Goal: Task Accomplishment & Management: Use online tool/utility

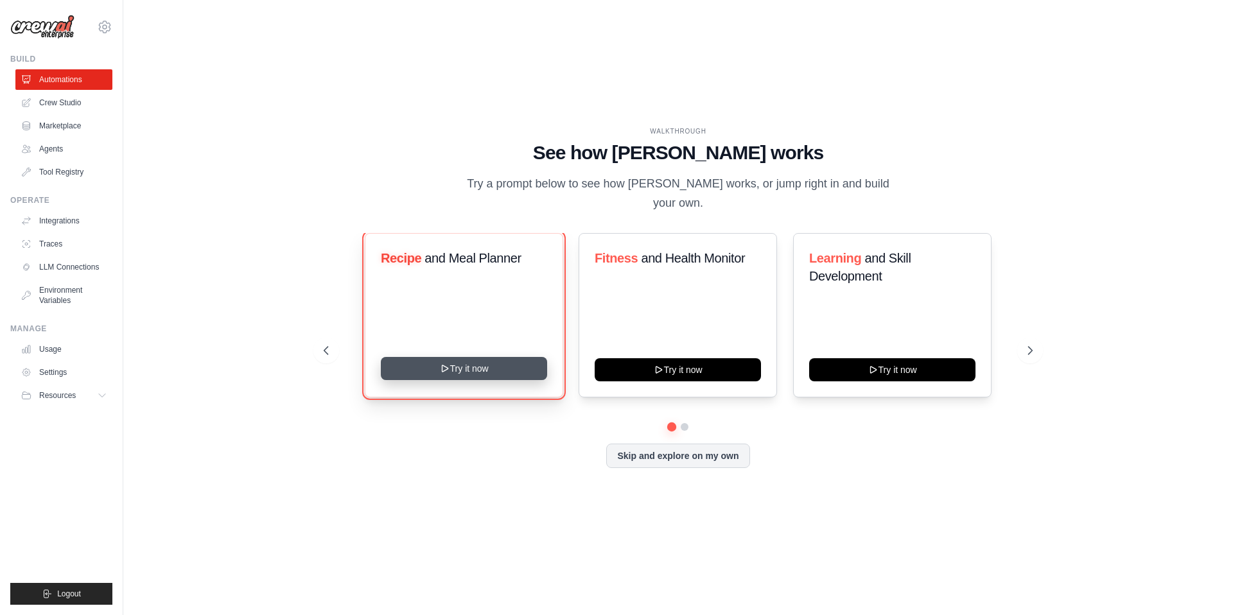
click at [458, 371] on button "Try it now" at bounding box center [464, 368] width 166 height 23
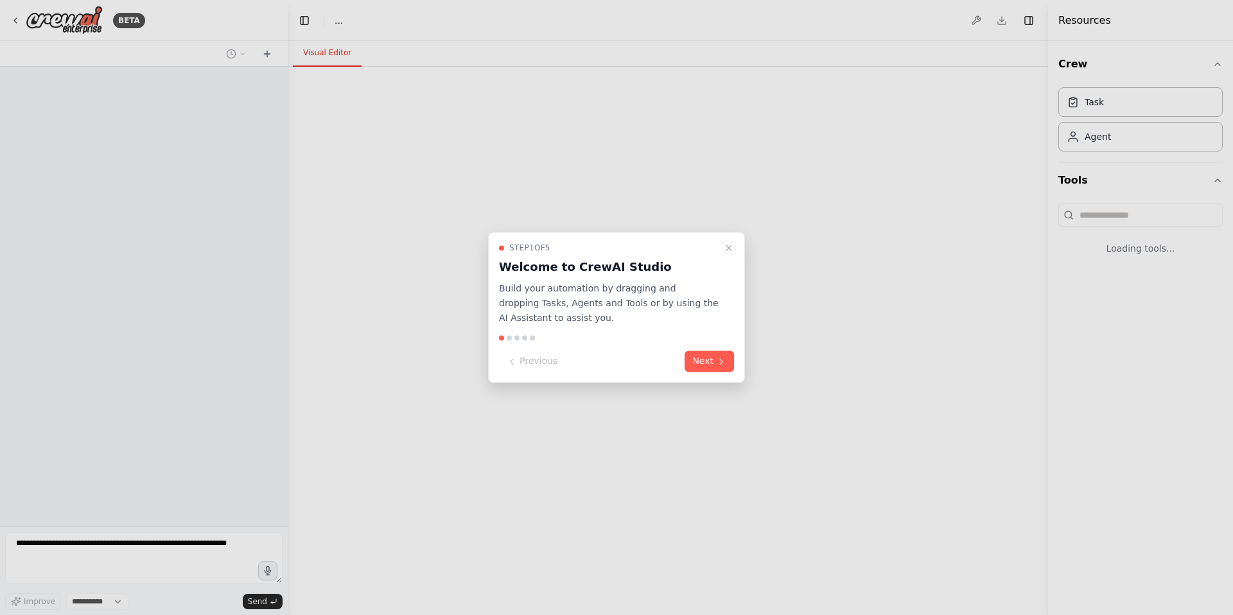
select select "****"
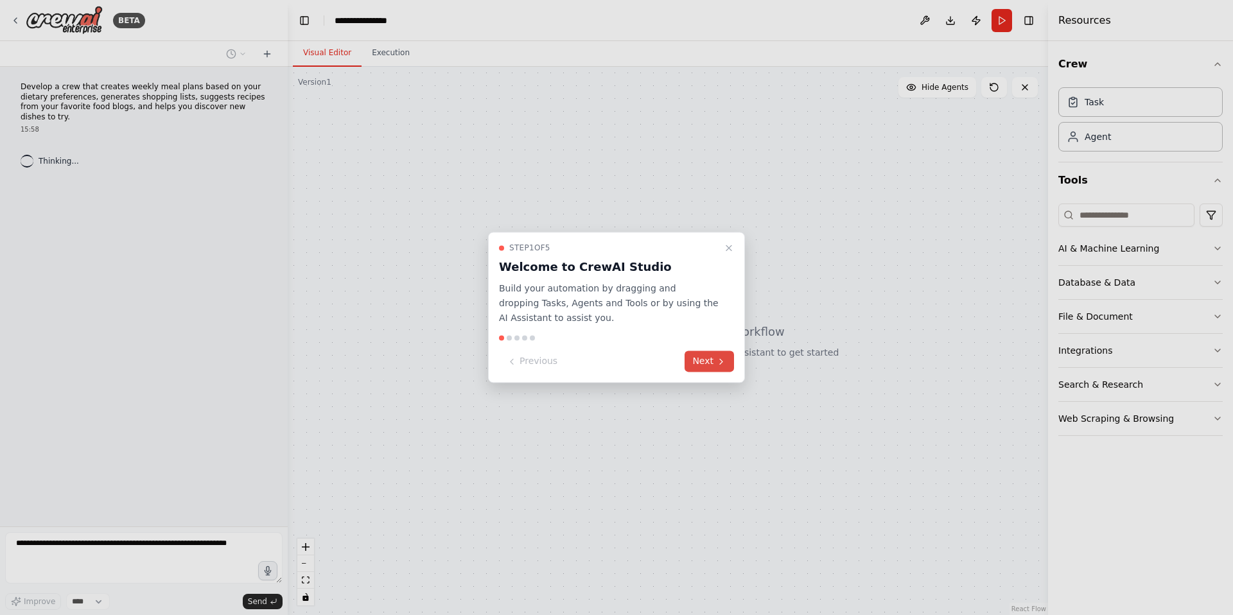
click at [703, 358] on button "Next" at bounding box center [709, 361] width 49 height 21
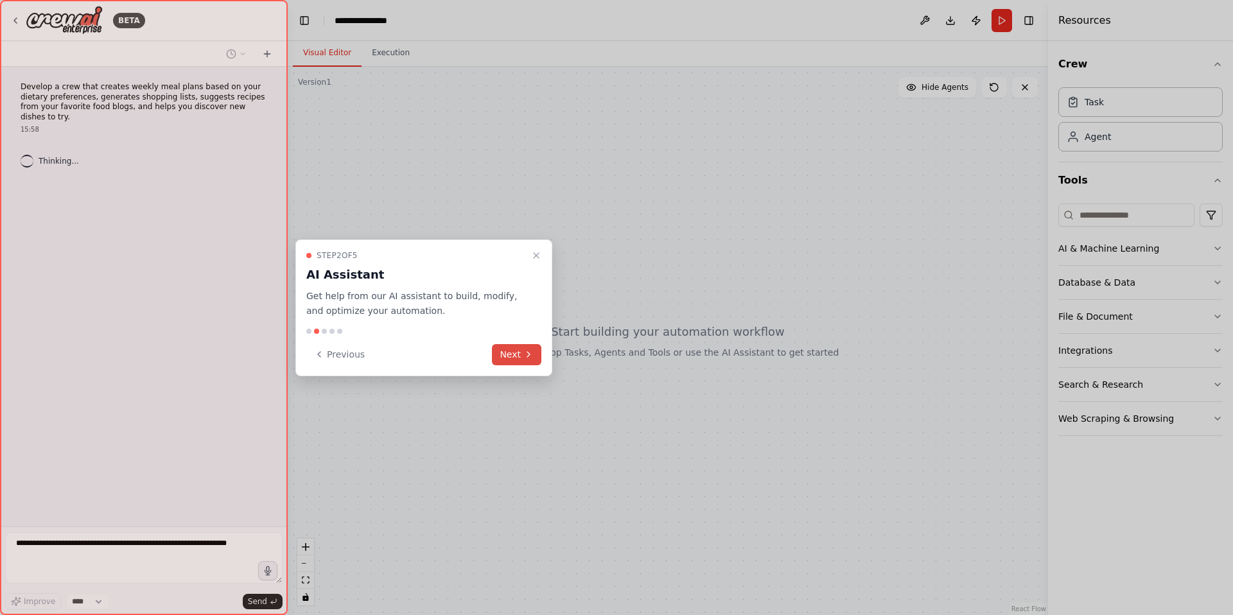
click at [511, 350] on button "Next" at bounding box center [516, 354] width 49 height 21
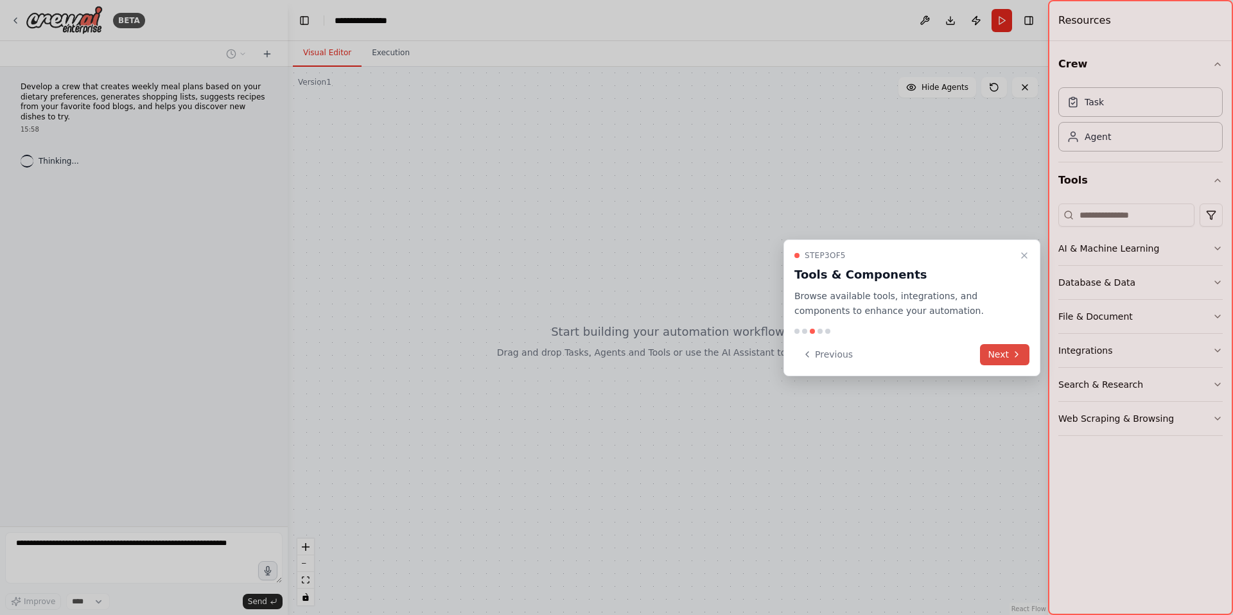
click at [994, 358] on button "Next" at bounding box center [1004, 354] width 49 height 21
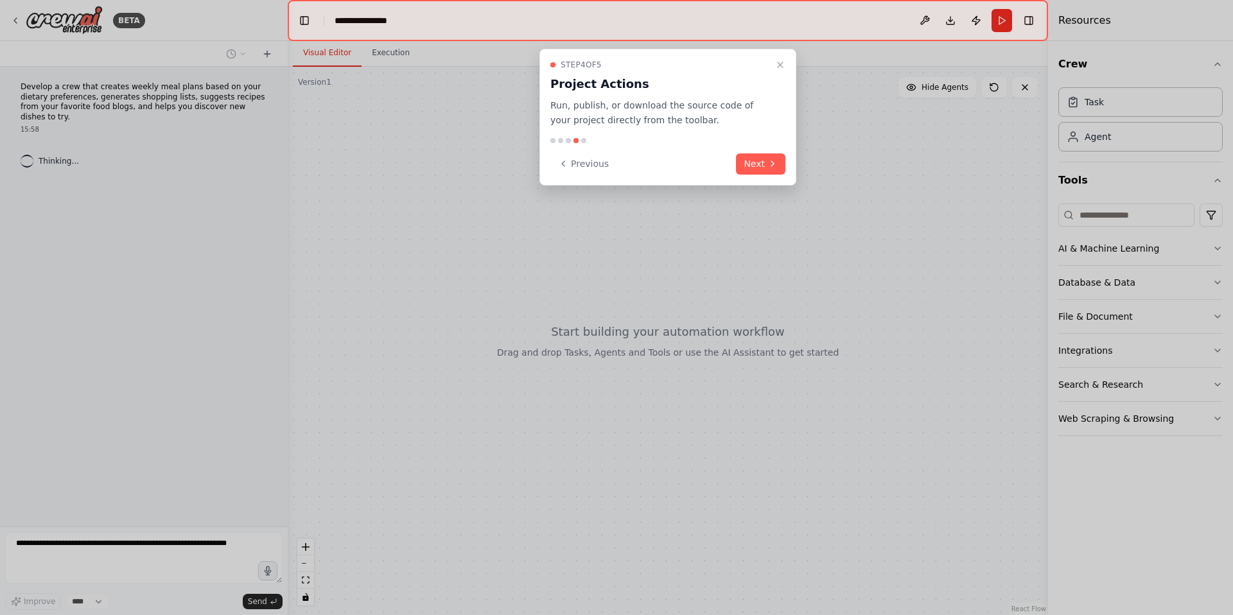
click at [744, 140] on div at bounding box center [667, 140] width 235 height 5
click at [744, 168] on button "Next" at bounding box center [760, 164] width 49 height 21
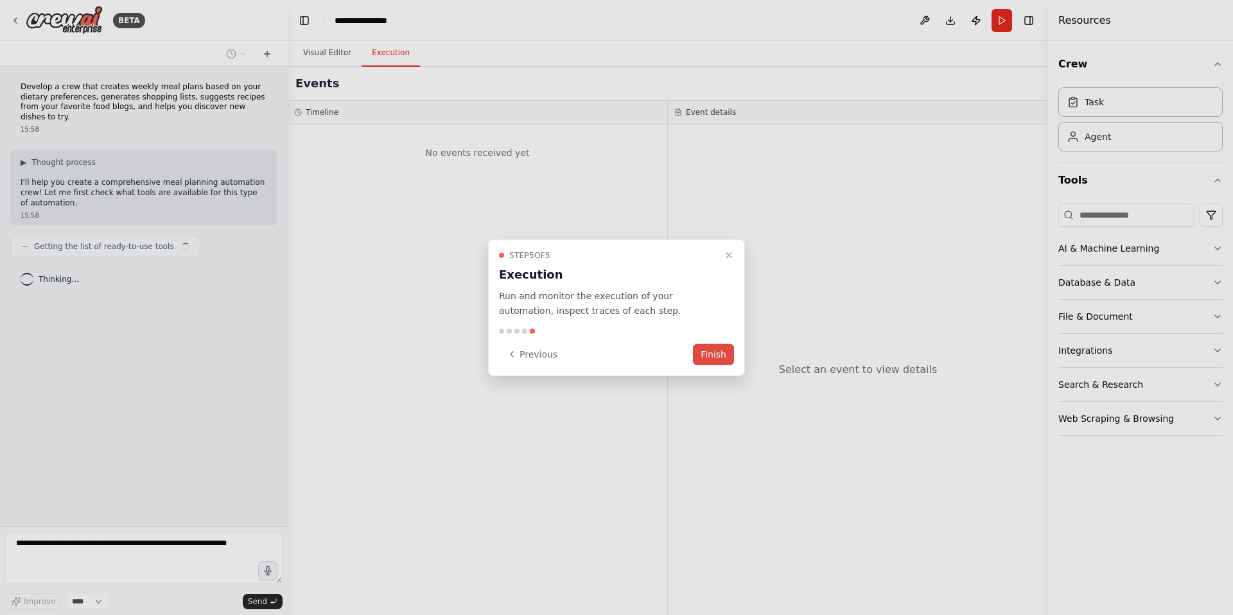
click at [720, 363] on button "Finish" at bounding box center [713, 354] width 41 height 21
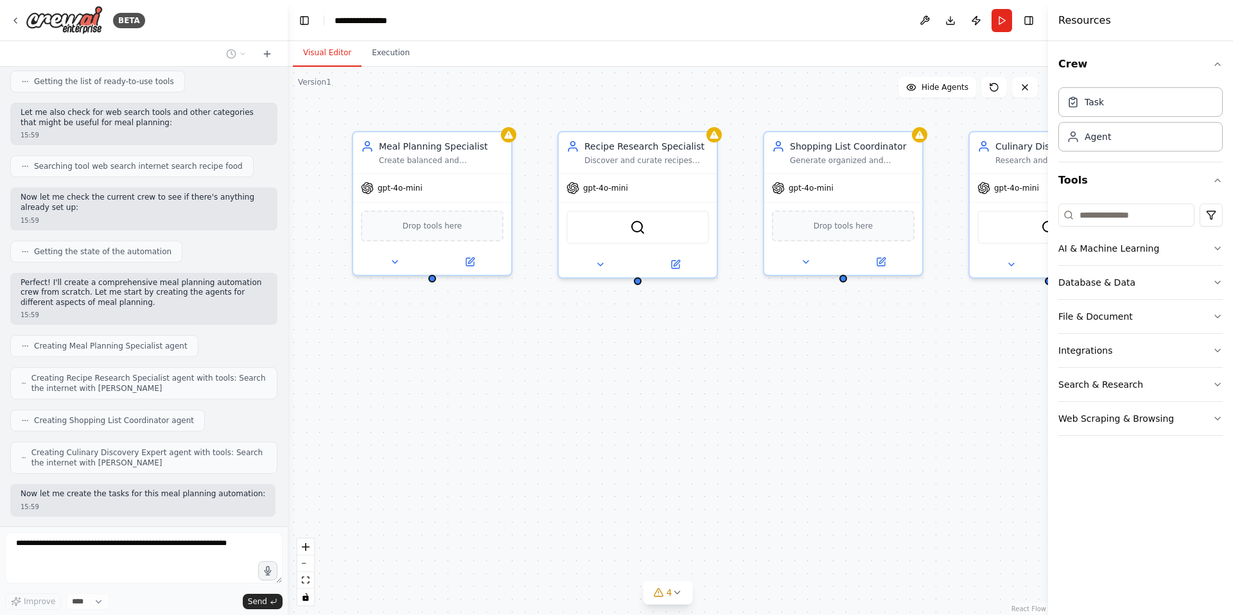
scroll to position [231, 0]
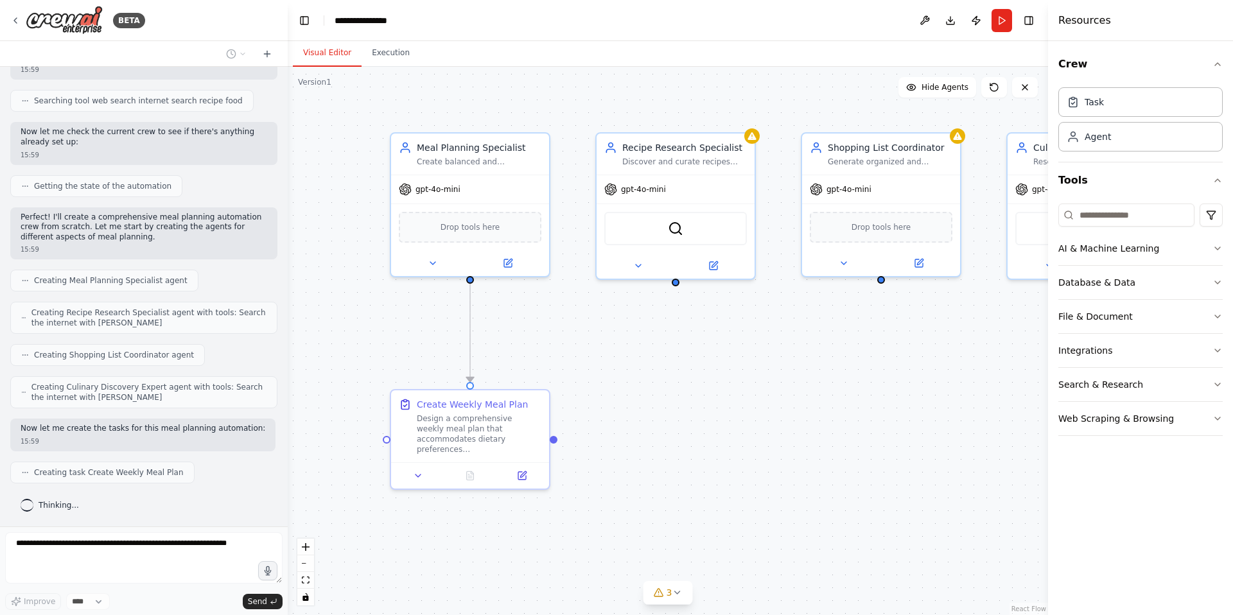
drag, startPoint x: 681, startPoint y: 315, endPoint x: 719, endPoint y: 317, distance: 37.9
click at [719, 317] on div ".deletable-edge-delete-btn { width: 20px; height: 20px; border: 0px solid #ffff…" at bounding box center [668, 341] width 760 height 549
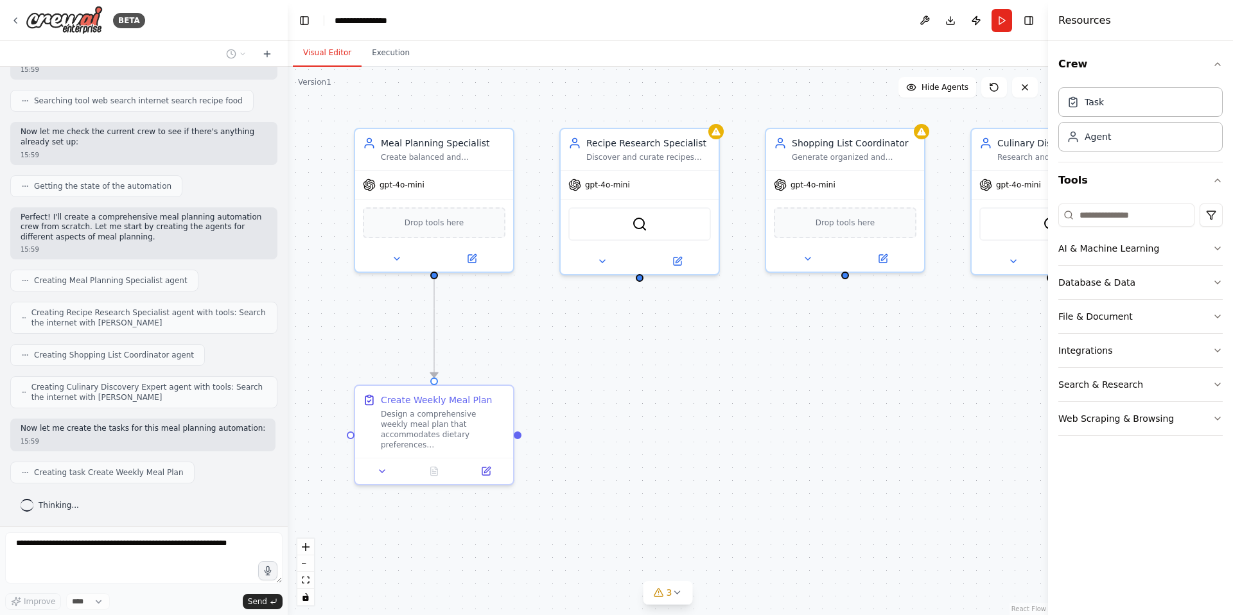
drag, startPoint x: 730, startPoint y: 343, endPoint x: 694, endPoint y: 338, distance: 36.9
click at [694, 338] on div ".deletable-edge-delete-btn { width: 20px; height: 20px; border: 0px solid #ffff…" at bounding box center [668, 341] width 760 height 549
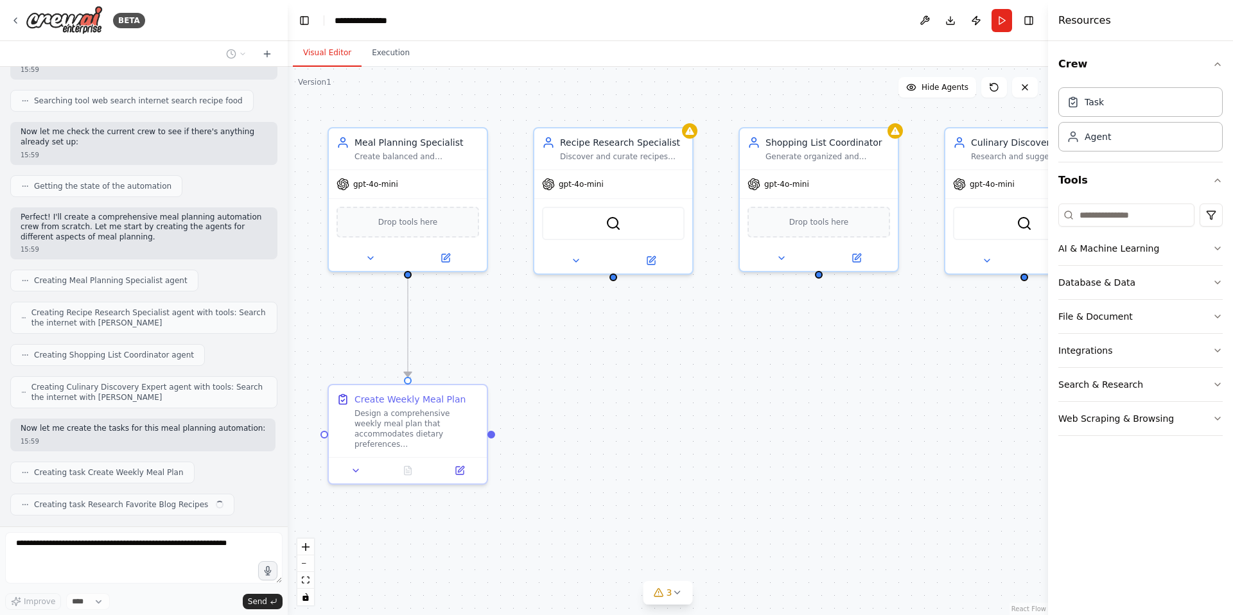
scroll to position [263, 0]
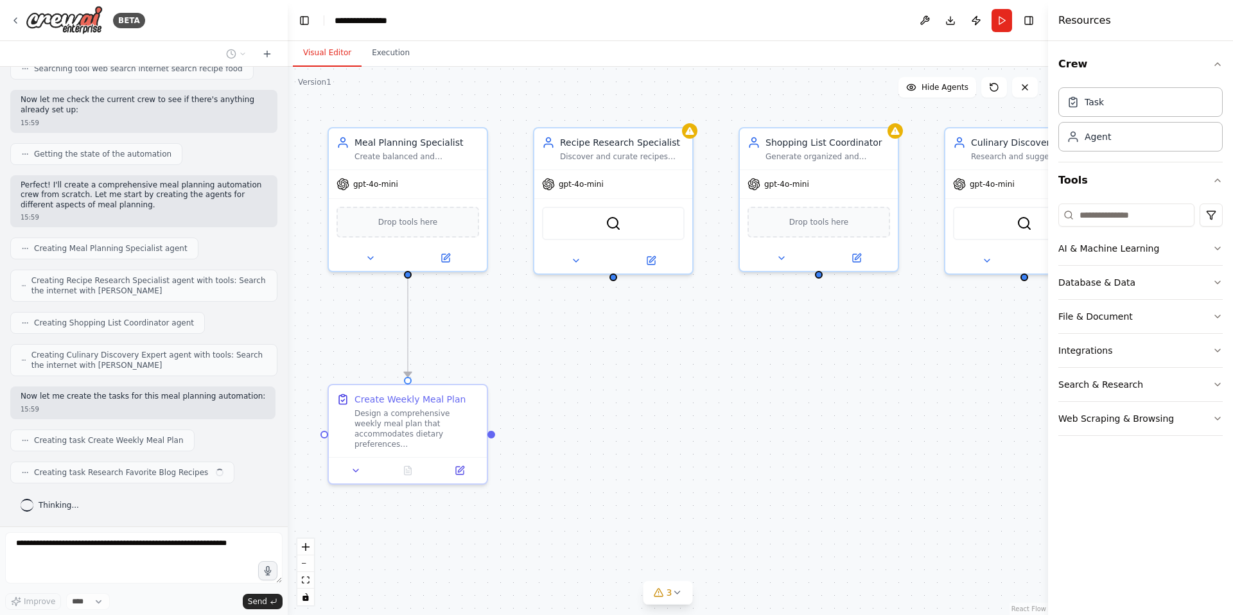
drag, startPoint x: 694, startPoint y: 338, endPoint x: 658, endPoint y: 338, distance: 35.3
click at [658, 338] on div ".deletable-edge-delete-btn { width: 20px; height: 20px; border: 0px solid #ffff…" at bounding box center [668, 341] width 760 height 549
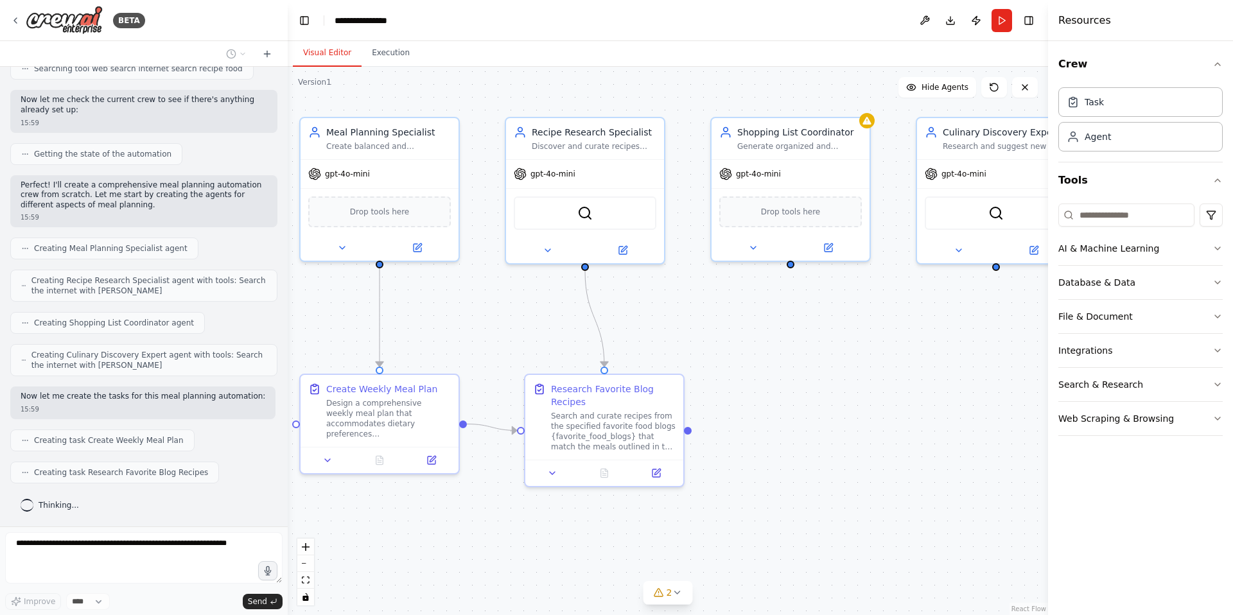
drag, startPoint x: 736, startPoint y: 344, endPoint x: 720, endPoint y: 335, distance: 18.4
click at [720, 335] on div ".deletable-edge-delete-btn { width: 20px; height: 20px; border: 0px solid #ffff…" at bounding box center [668, 341] width 760 height 549
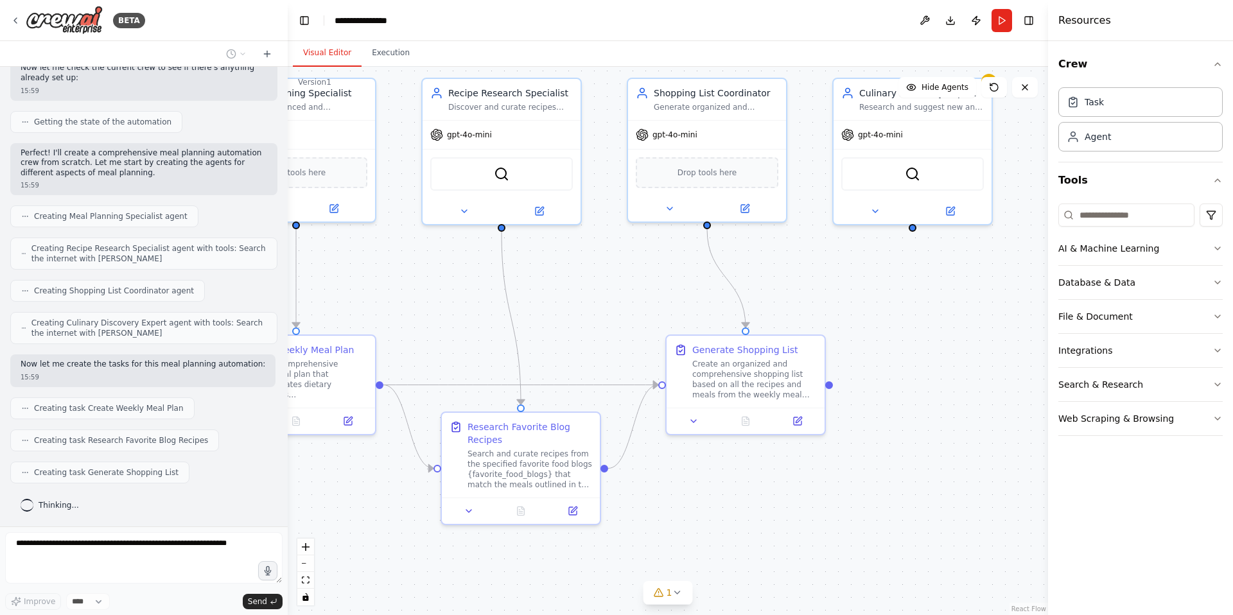
drag, startPoint x: 684, startPoint y: 342, endPoint x: 601, endPoint y: 303, distance: 92.2
click at [601, 303] on div ".deletable-edge-delete-btn { width: 20px; height: 20px; border: 0px solid #ffff…" at bounding box center [668, 341] width 760 height 549
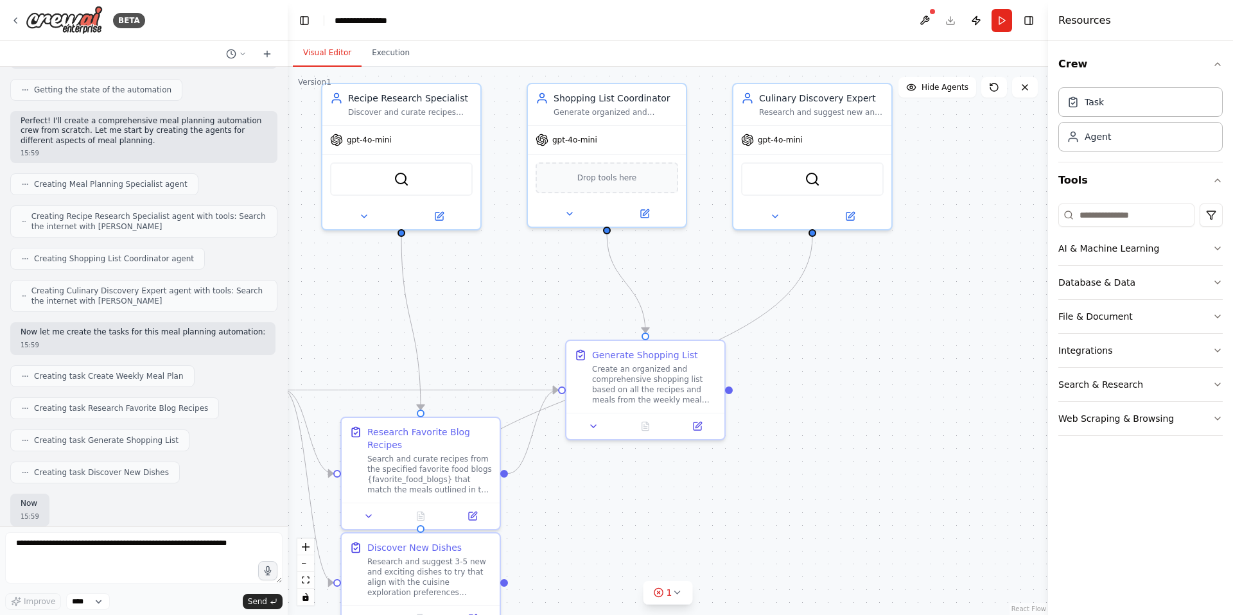
scroll to position [401, 0]
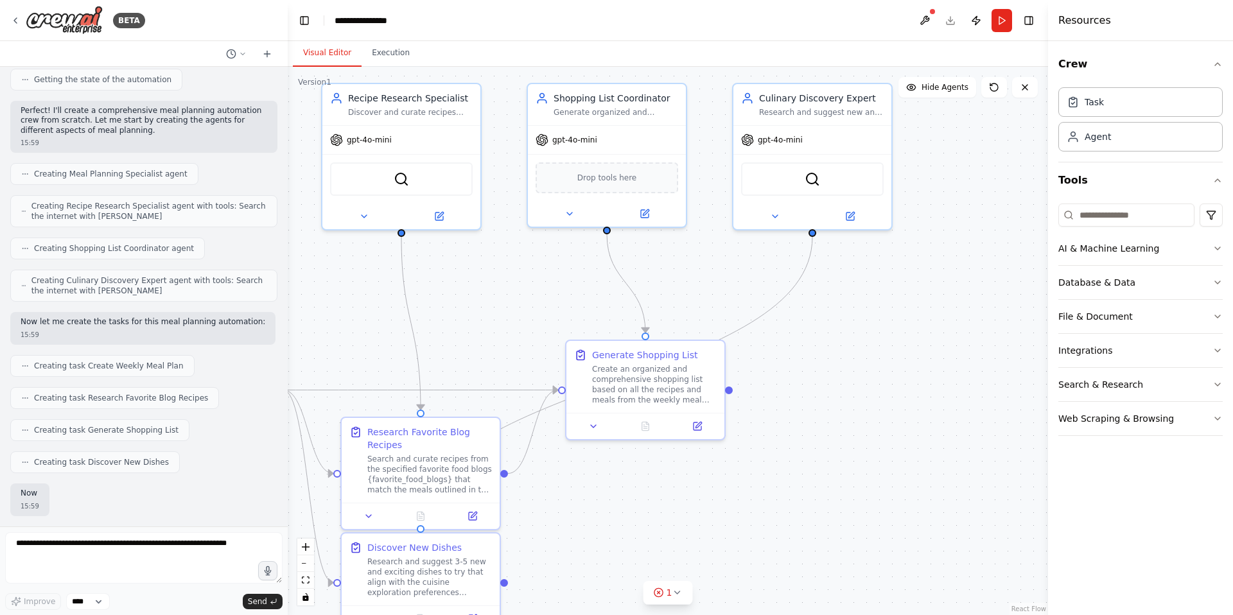
drag, startPoint x: 601, startPoint y: 303, endPoint x: 500, endPoint y: 308, distance: 100.3
click at [500, 308] on div ".deletable-edge-delete-btn { width: 20px; height: 20px; border: 0px solid #ffff…" at bounding box center [668, 341] width 760 height 549
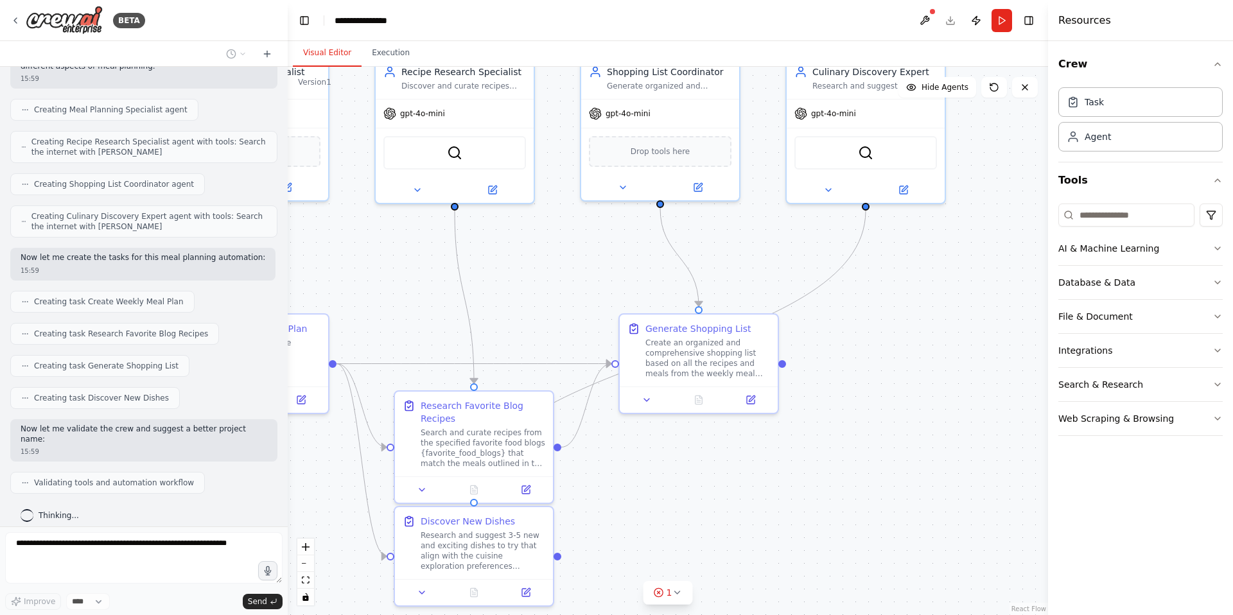
drag, startPoint x: 500, startPoint y: 308, endPoint x: 554, endPoint y: 281, distance: 59.5
click at [554, 281] on div ".deletable-edge-delete-btn { width: 20px; height: 20px; border: 0px solid #ffff…" at bounding box center [668, 341] width 760 height 549
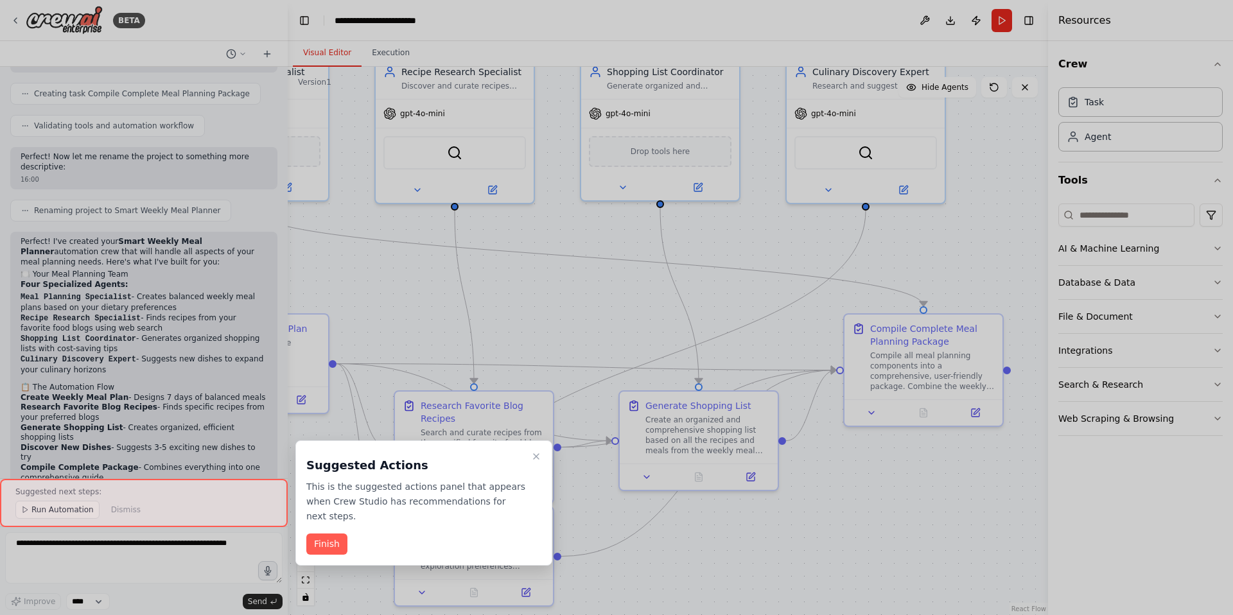
scroll to position [895, 0]
